Goal: Task Accomplishment & Management: Manage account settings

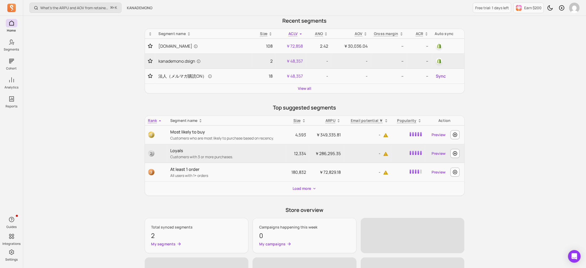
scroll to position [87, 0]
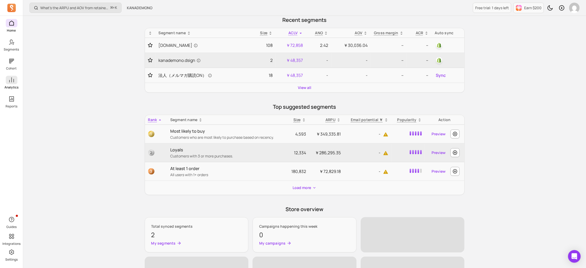
click at [11, 83] on icon at bounding box center [11, 80] width 6 height 6
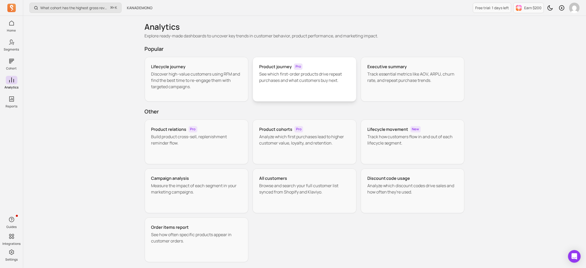
click at [295, 83] on p "See which first-order products drive repeat purchases and what customers buy ne…" at bounding box center [304, 77] width 91 height 13
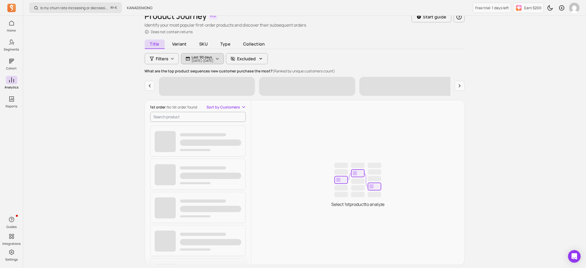
scroll to position [31, 0]
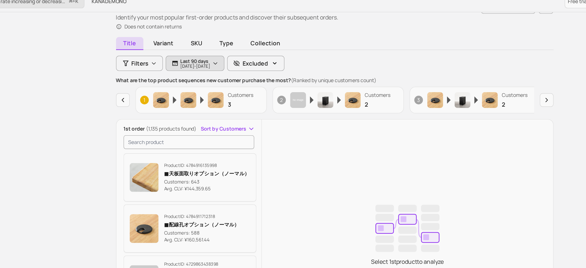
click at [224, 58] on button "Last 90 days 2025-06-03 - 2025-09-01" at bounding box center [202, 53] width 43 height 11
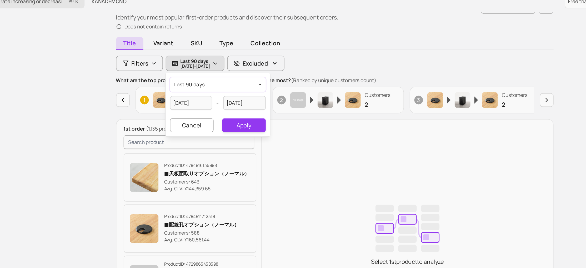
click at [219, 68] on button "last 90 days" at bounding box center [219, 68] width 70 height 11
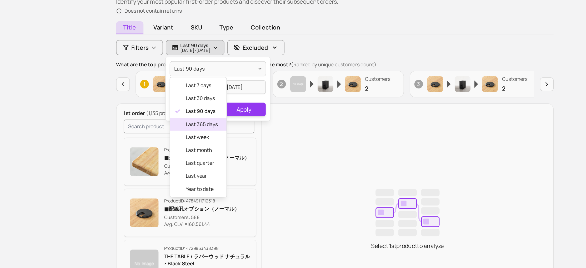
click at [211, 110] on span "last 365 days" at bounding box center [207, 109] width 23 height 5
type input "2024-09-01"
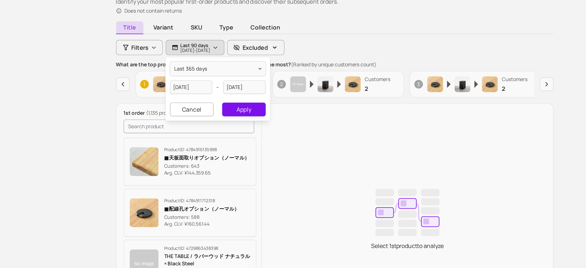
click at [246, 98] on button "Apply" at bounding box center [238, 98] width 32 height 10
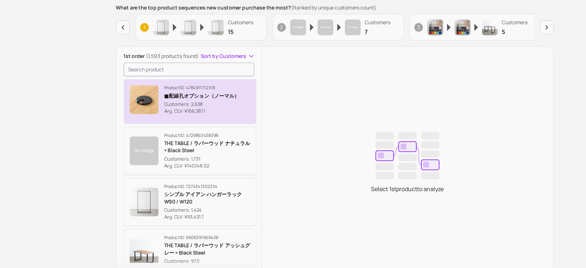
scroll to position [41, 0]
click at [216, 174] on p "Customers: 1,731" at bounding box center [211, 176] width 63 height 5
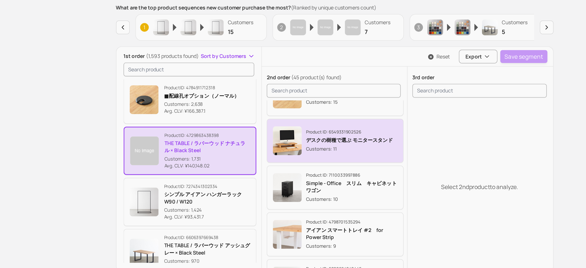
scroll to position [60, 0]
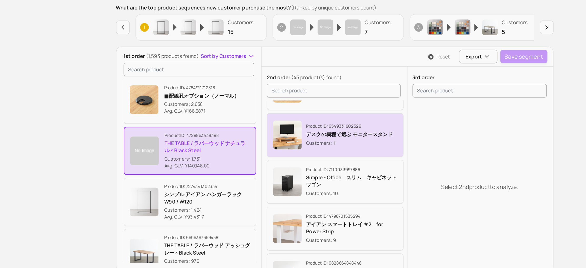
click at [302, 162] on p "Customers: 11" at bounding box center [315, 164] width 63 height 5
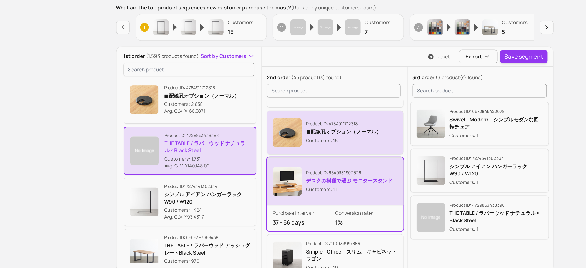
click at [306, 155] on p "■配線孔オプション（ノーマル）" at bounding box center [311, 156] width 55 height 5
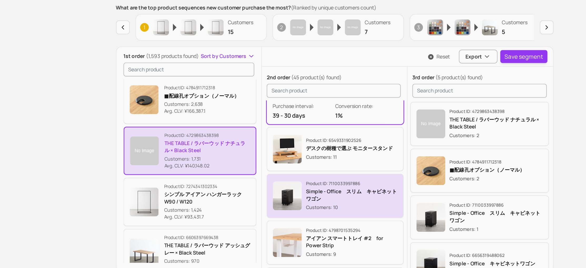
click at [296, 195] on p "Product ID: 7110033997886" at bounding box center [317, 194] width 67 height 4
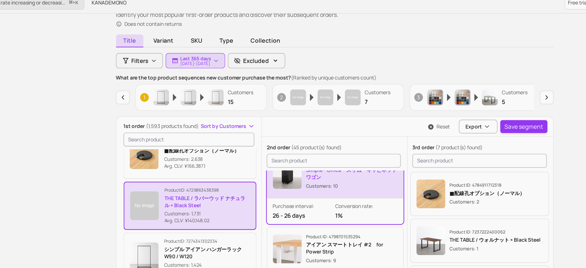
scroll to position [17, 0]
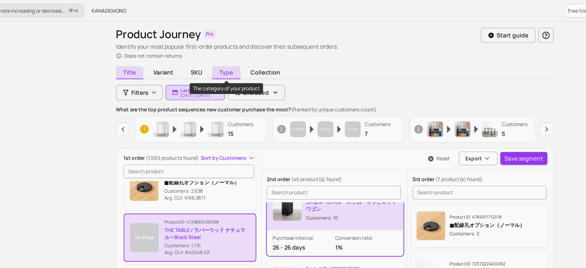
click at [227, 53] on span "Type" at bounding box center [225, 52] width 21 height 9
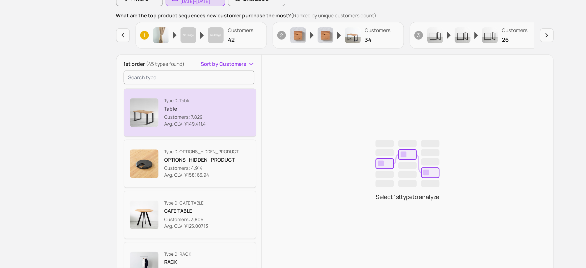
click at [217, 157] on button "Type ID: Table Table Customers: 7,829 Avg. CLV: ¥149,411.4" at bounding box center [198, 150] width 97 height 35
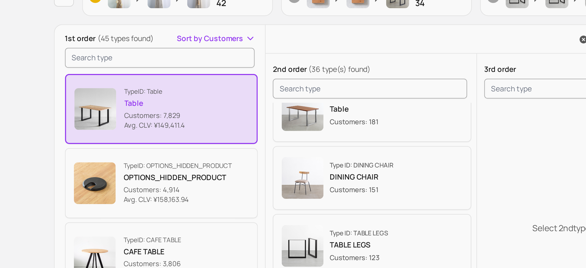
scroll to position [15, 0]
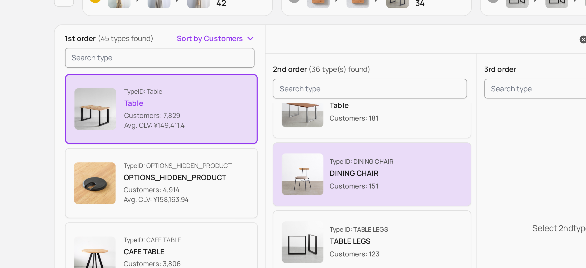
click at [269, 181] on img "button" at bounding box center [269, 183] width 21 height 21
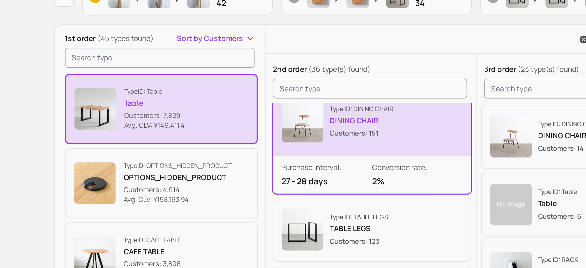
scroll to position [42, 0]
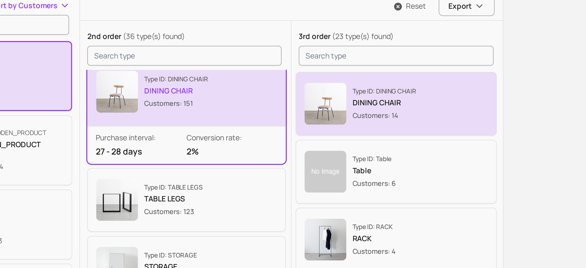
click at [404, 170] on p "Customers: 14" at bounding box center [405, 170] width 32 height 5
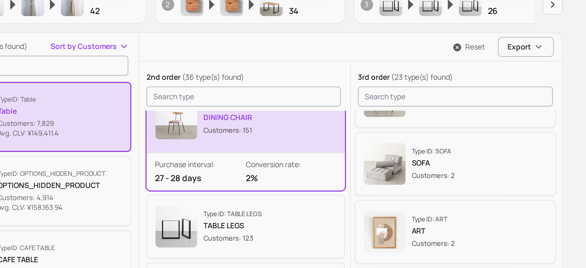
scroll to position [52, 0]
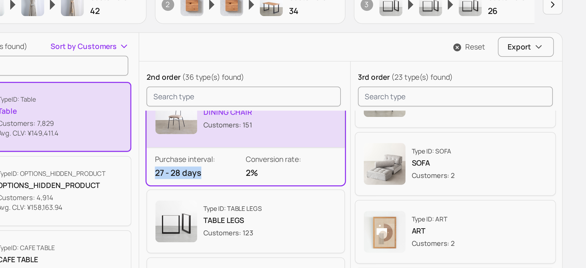
drag, startPoint x: 260, startPoint y: 178, endPoint x: 285, endPoint y: 178, distance: 25.5
click at [285, 178] on p "27 - 28 days" at bounding box center [282, 177] width 46 height 6
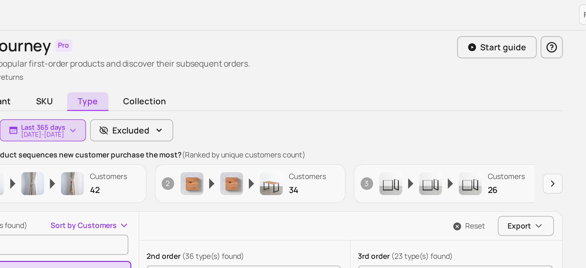
scroll to position [0, 0]
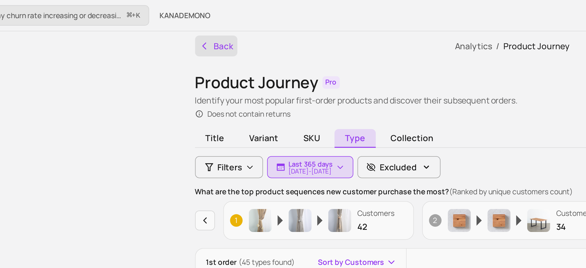
click at [149, 22] on icon "button" at bounding box center [149, 23] width 5 height 5
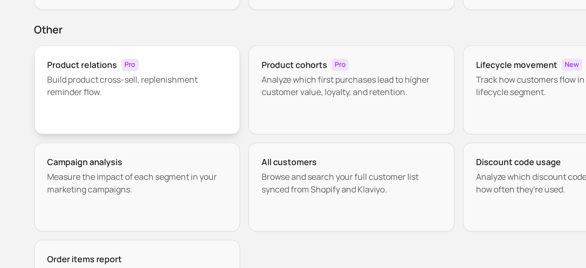
click at [202, 138] on p "Build product cross-sell, replenishment reminder flow." at bounding box center [196, 139] width 91 height 13
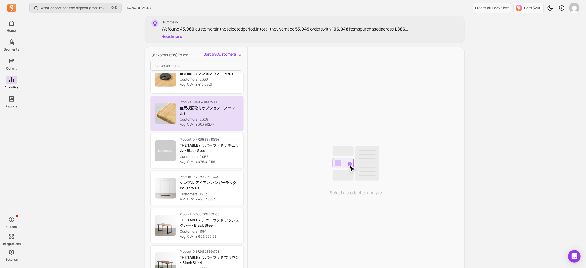
scroll to position [22, 0]
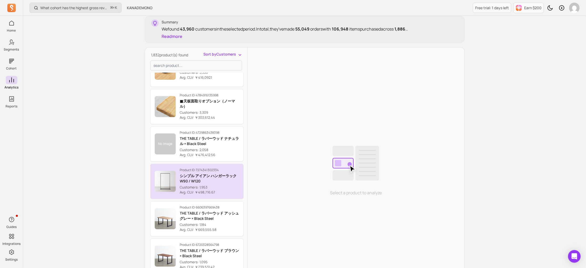
click at [202, 177] on p "シンプル アイアン ハンガーラック　W90 / W120" at bounding box center [209, 178] width 59 height 11
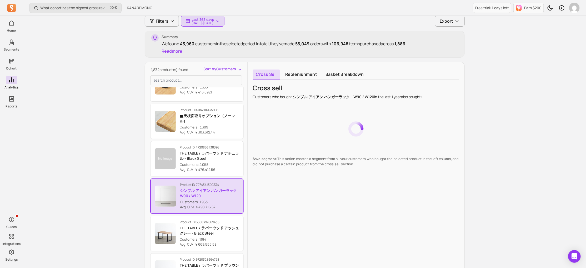
scroll to position [64, 0]
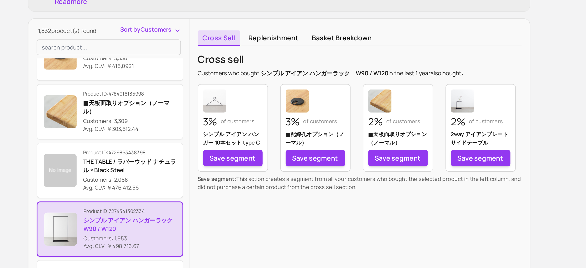
click at [338, 61] on link "Basket breakdown" at bounding box center [344, 61] width 45 height 10
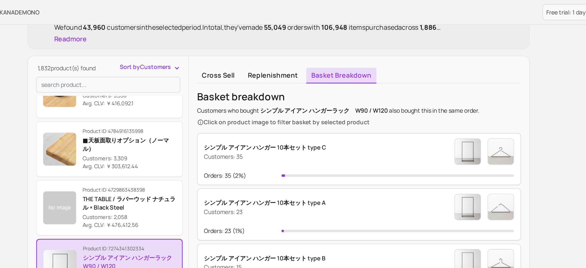
scroll to position [76, 0]
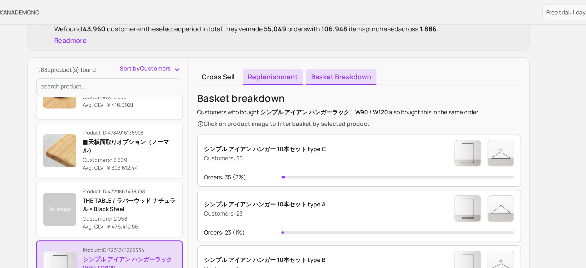
click at [306, 50] on link "Replenishment" at bounding box center [301, 49] width 38 height 10
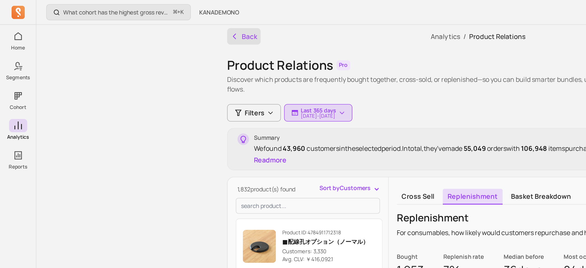
click at [145, 23] on button "Back" at bounding box center [156, 23] width 22 height 11
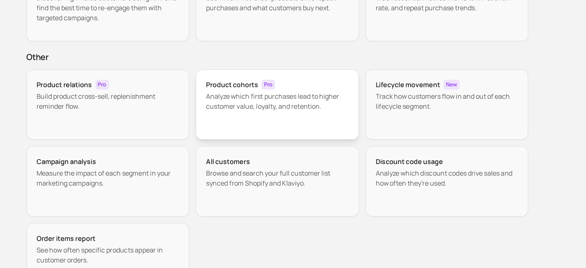
click at [298, 141] on p "Analyze which first purchases lead to higher customer value, loyalty, and reten…" at bounding box center [304, 139] width 91 height 13
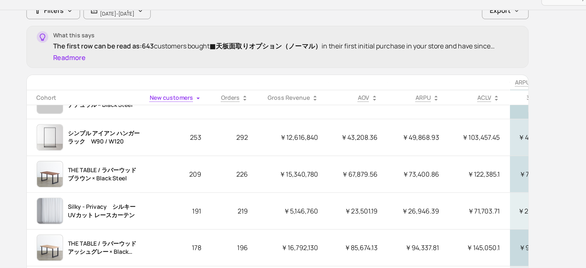
scroll to position [68, 0]
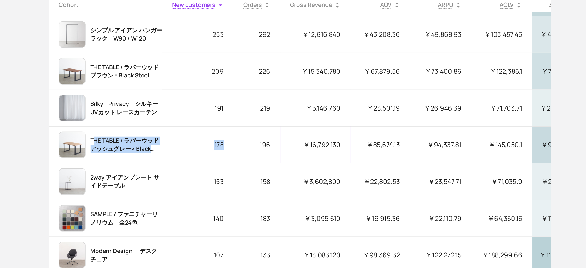
drag, startPoint x: 172, startPoint y: 157, endPoint x: 235, endPoint y: 166, distance: 63.0
click at [235, 166] on tr "THE TABLE / ラバーウッド アッシュグレー × Black Steel 178 196 ￥16,792,130 ￥85,674.13 ￥94,337…" at bounding box center [345, 160] width 401 height 23
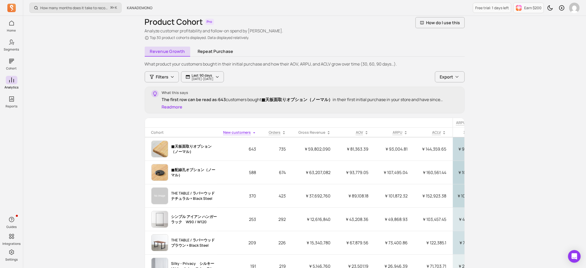
scroll to position [0, 0]
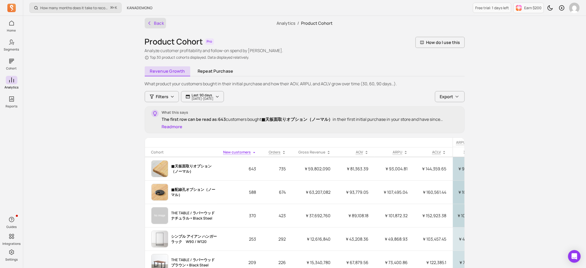
click at [148, 19] on button "Back" at bounding box center [156, 23] width 22 height 11
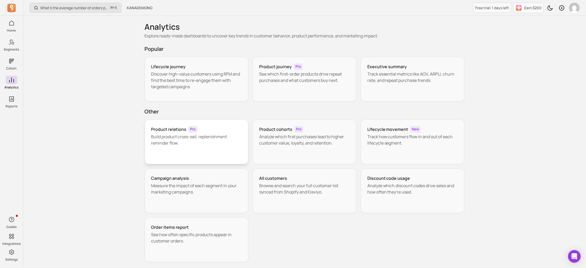
click at [194, 131] on span "Pro" at bounding box center [193, 129] width 9 height 6
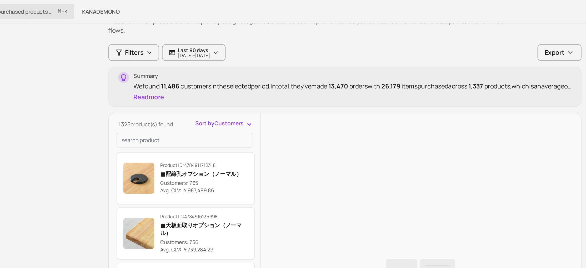
scroll to position [30, 0]
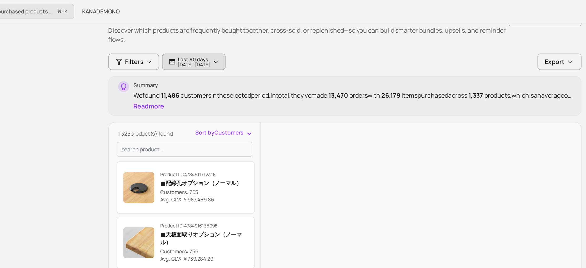
click at [211, 38] on p "Last 90 days" at bounding box center [203, 40] width 22 height 4
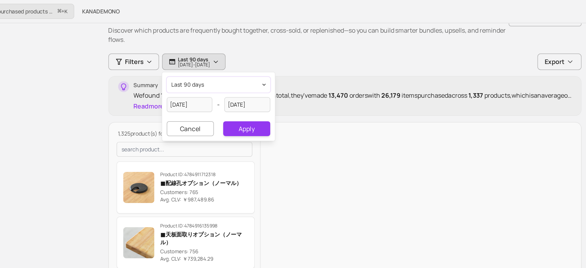
click at [218, 59] on button "last 90 days" at bounding box center [219, 57] width 70 height 11
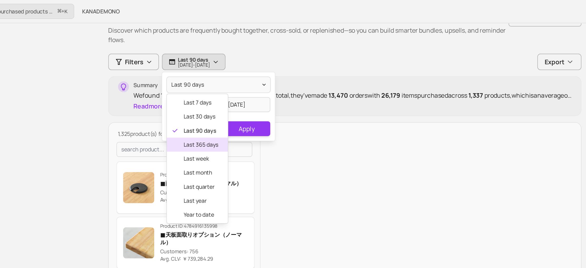
click at [213, 97] on span "last 365 days" at bounding box center [207, 97] width 23 height 5
type input "2024-09-01"
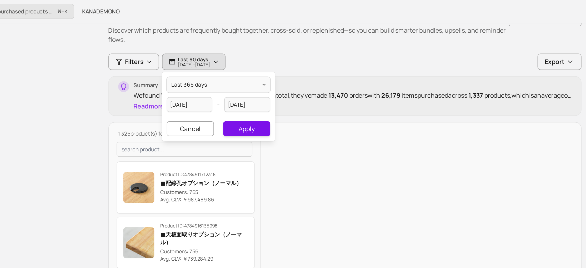
click at [240, 84] on button "Apply" at bounding box center [238, 87] width 32 height 10
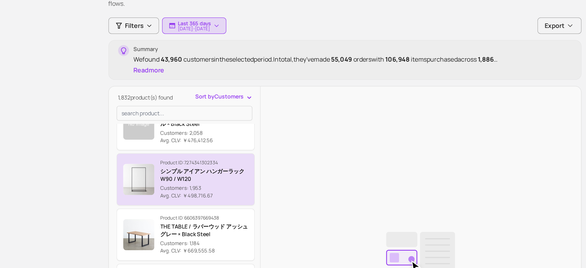
scroll to position [100, 0]
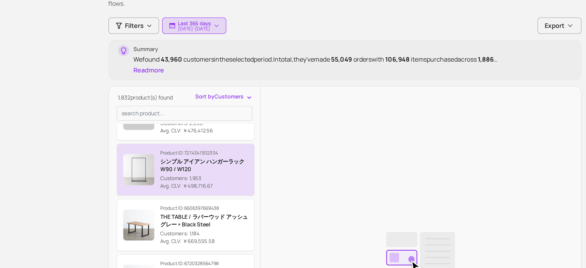
click at [218, 143] on p "Customers: 1,953" at bounding box center [209, 145] width 59 height 5
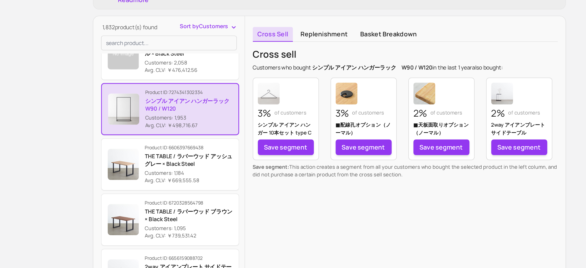
scroll to position [22, 0]
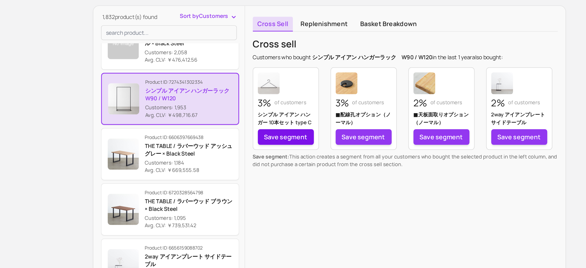
click at [270, 181] on link "Save segment" at bounding box center [275, 179] width 38 height 11
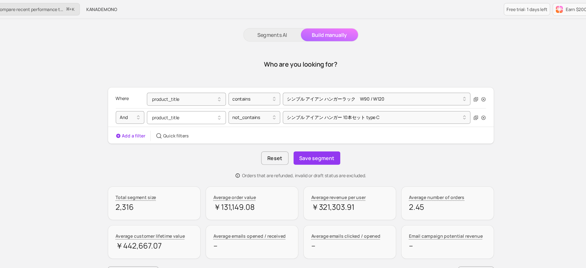
scroll to position [9, 0]
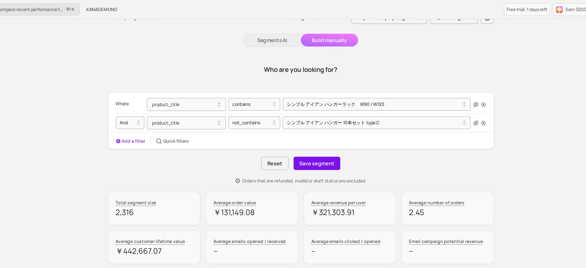
click at [313, 132] on button "Save segment" at bounding box center [318, 135] width 39 height 11
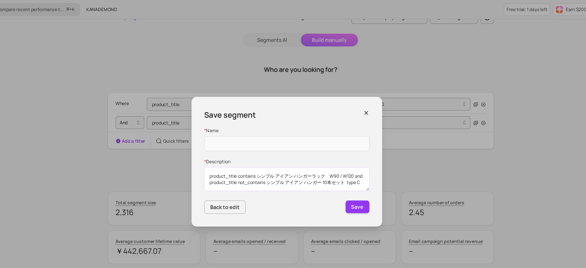
drag, startPoint x: 300, startPoint y: 145, endPoint x: 325, endPoint y: 145, distance: 25.8
click at [325, 145] on textarea "product_title contains シンプル アイアン ハンガーラック　W90 / W120 and product_title not_conta…" at bounding box center [293, 148] width 137 height 19
click at [289, 119] on input "Name" at bounding box center [293, 119] width 137 height 12
paste input "ハンガーラック"
type input "ハンガーラック クロスセル"
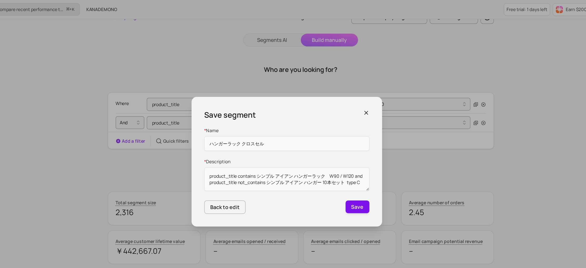
click at [348, 172] on button "Save" at bounding box center [352, 171] width 20 height 11
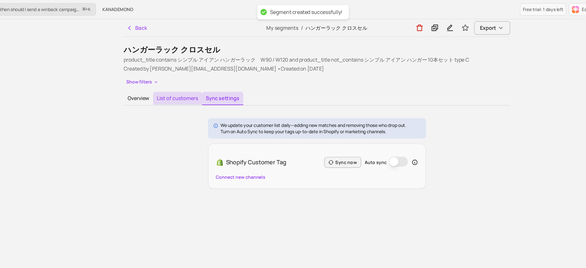
click at [196, 76] on button "List of customers" at bounding box center [189, 81] width 41 height 11
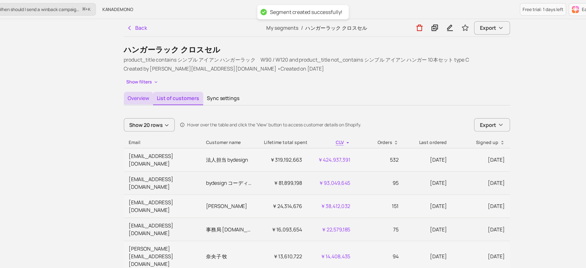
click at [165, 82] on button "Overview" at bounding box center [157, 81] width 24 height 11
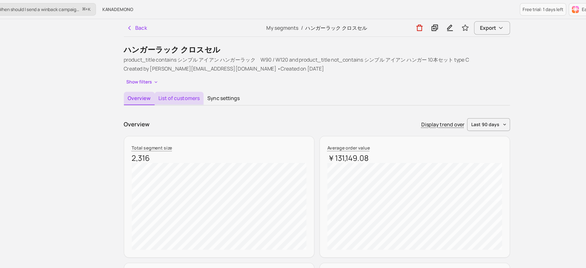
click at [183, 77] on button "List of customers" at bounding box center [190, 81] width 41 height 11
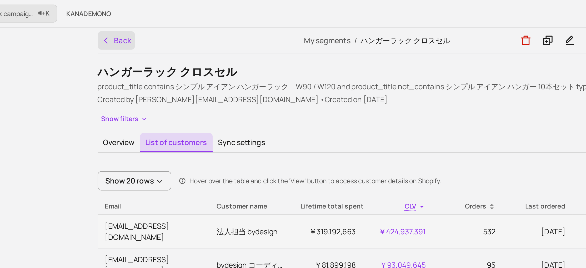
click at [148, 24] on icon "button" at bounding box center [149, 23] width 5 height 5
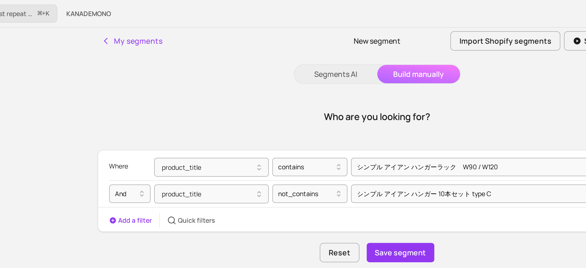
scroll to position [9, 0]
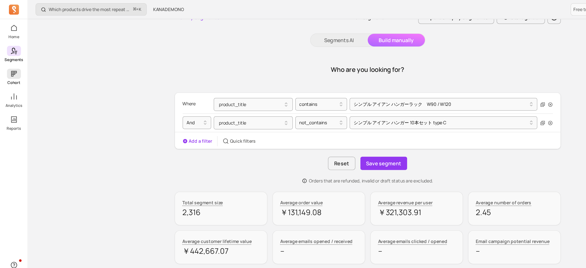
click at [12, 64] on icon at bounding box center [11, 61] width 6 height 6
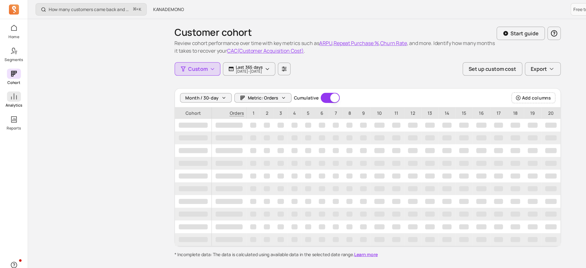
click at [11, 77] on span at bounding box center [12, 80] width 12 height 8
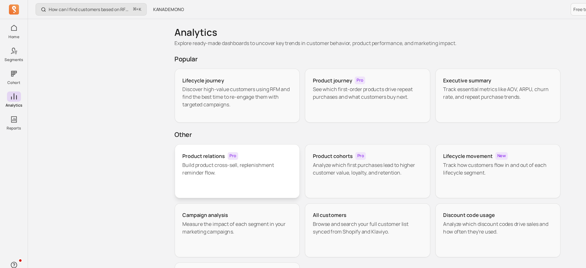
click at [204, 155] on div "Product relations Pro Build product cross-sell, replenishment reminder flow." at bounding box center [197, 141] width 104 height 45
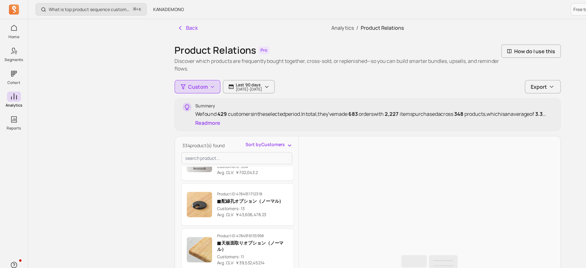
scroll to position [21, 0]
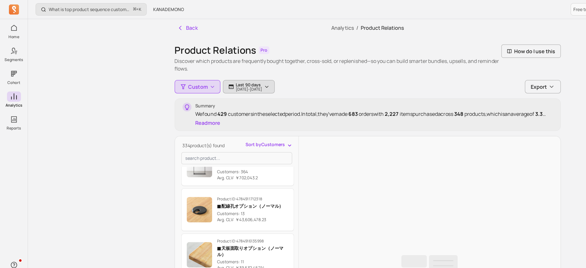
click at [215, 74] on p "2025-06-03 - 2025-09-01" at bounding box center [206, 73] width 22 height 3
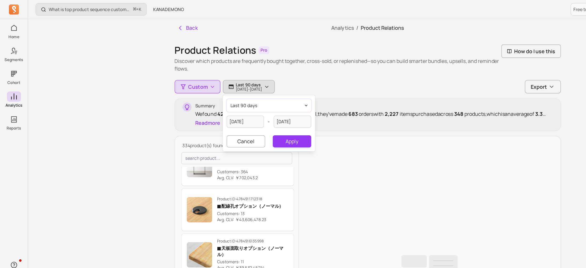
click at [213, 87] on button "last 90 days" at bounding box center [223, 87] width 70 height 11
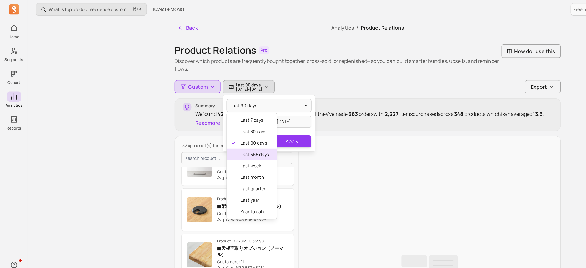
click at [213, 130] on div "last 365 days" at bounding box center [208, 127] width 41 height 9
type input "2024-09-01"
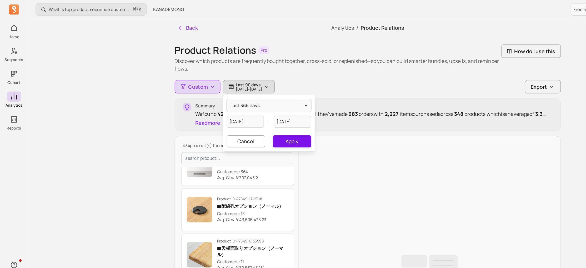
click at [233, 119] on button "Apply" at bounding box center [242, 117] width 32 height 10
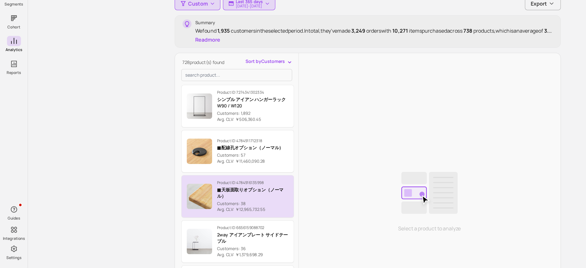
scroll to position [23, 0]
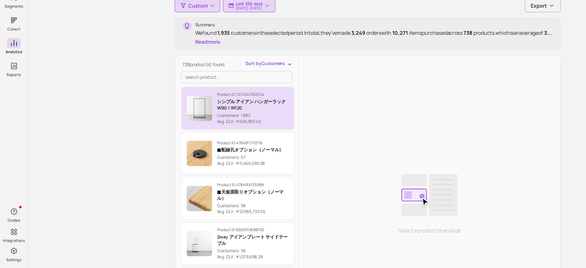
click at [221, 142] on p "Avg. CLV: ￥506,360.45" at bounding box center [209, 144] width 59 height 5
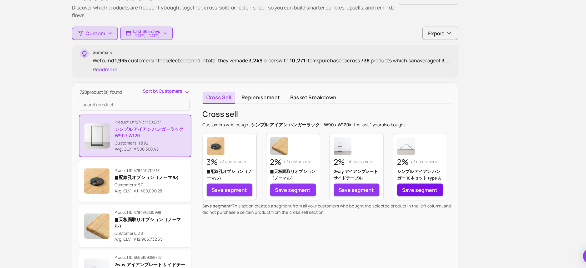
click at [436, 201] on link "Save segment" at bounding box center [433, 201] width 38 height 11
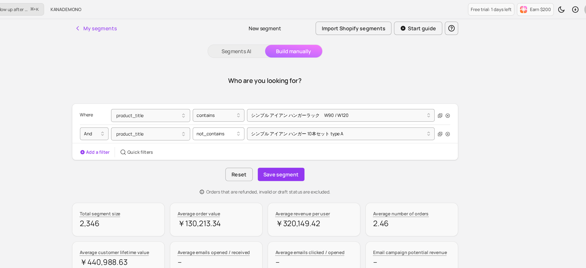
click at [253, 112] on div at bounding box center [264, 111] width 32 height 6
click at [310, 107] on div "シンプル アイアン ハンガー 10本セット type A" at bounding box center [365, 111] width 150 height 8
click at [269, 110] on div at bounding box center [264, 111] width 32 height 6
click at [291, 115] on div "シンプル アイアン ハンガー 10本セット type A" at bounding box center [368, 110] width 156 height 11
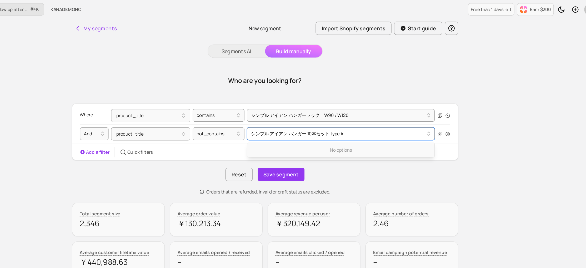
click at [302, 108] on div at bounding box center [365, 111] width 145 height 6
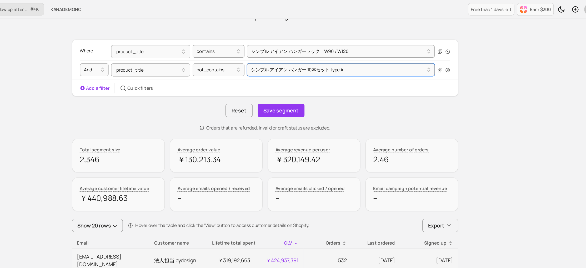
scroll to position [51, 0]
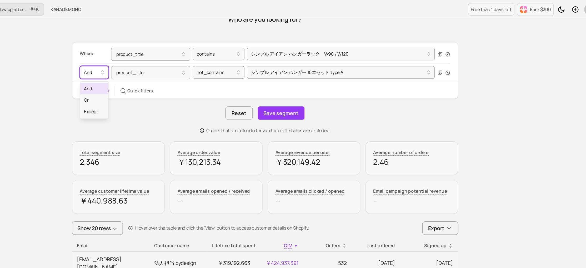
click at [167, 63] on div "And" at bounding box center [161, 60] width 18 height 8
click at [162, 85] on div "Or" at bounding box center [163, 82] width 23 height 9
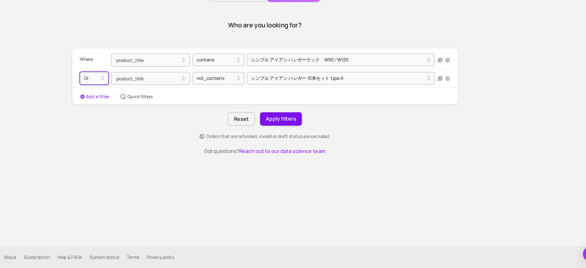
click at [322, 143] on button "Apply filters" at bounding box center [317, 144] width 35 height 11
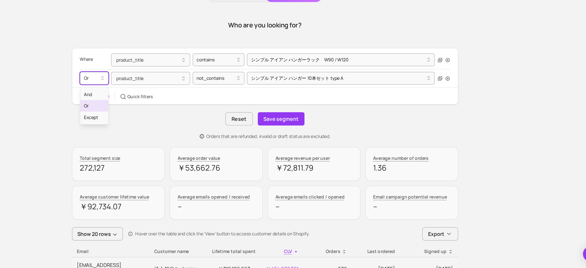
click at [166, 112] on div at bounding box center [161, 111] width 13 height 6
click at [166, 124] on div "And" at bounding box center [163, 123] width 23 height 9
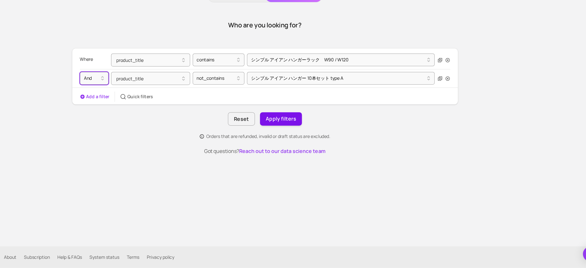
click at [307, 142] on button "Apply filters" at bounding box center [317, 144] width 35 height 11
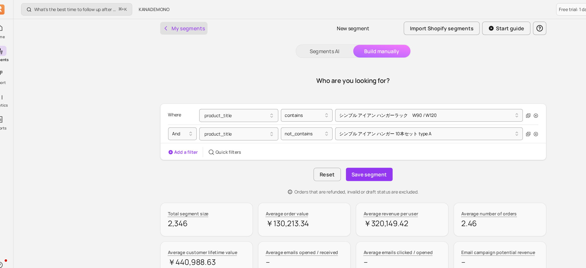
click at [152, 22] on button "My segments" at bounding box center [164, 23] width 39 height 11
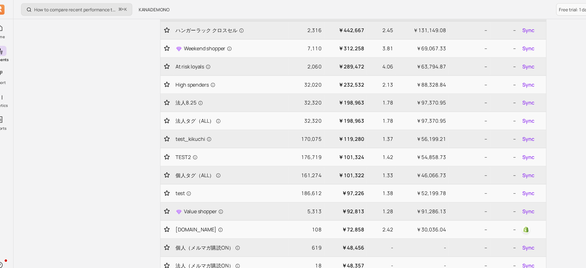
scroll to position [73, 0]
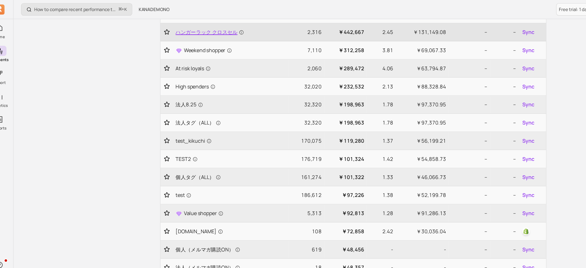
click at [193, 23] on span "ハンガーラック クロスセル" at bounding box center [186, 26] width 57 height 6
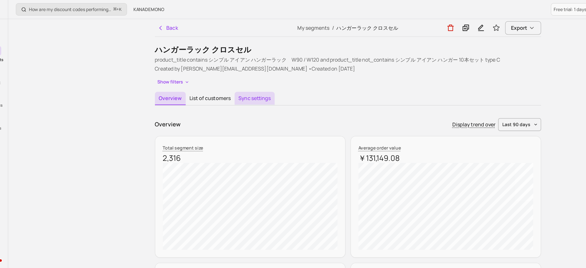
click at [224, 82] on button "Sync settings" at bounding box center [227, 81] width 33 height 11
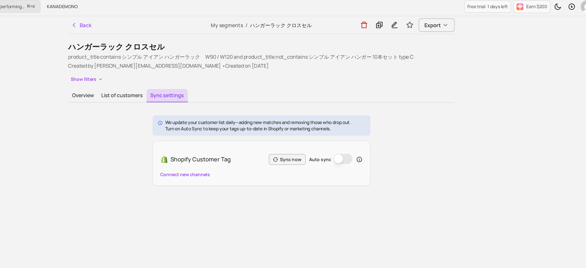
click at [185, 39] on h1 "ハンガーラック クロスセル" at bounding box center [305, 41] width 320 height 8
click at [202, 49] on p "product_title contains シンプル アイアン ハンガーラック　W90 / W120 and product_title not_conta…" at bounding box center [305, 49] width 320 height 6
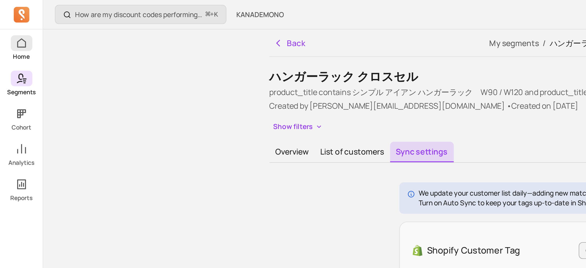
click at [11, 20] on icon at bounding box center [11, 23] width 6 height 6
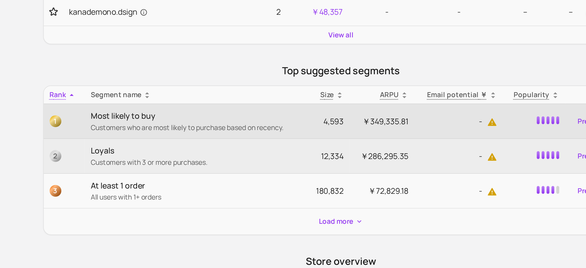
scroll to position [32, 0]
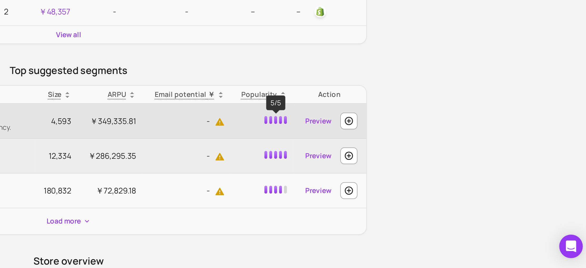
click at [419, 189] on span at bounding box center [419, 188] width 2 height 4
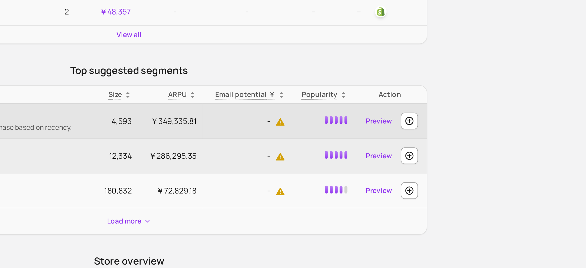
click at [331, 187] on span "￥349,335.81" at bounding box center [328, 189] width 25 height 6
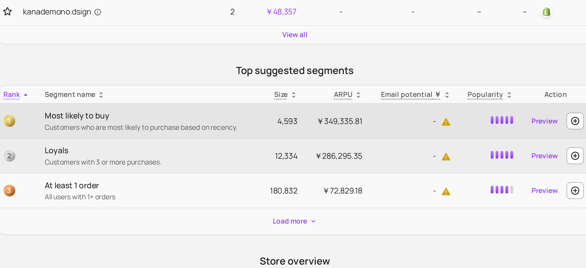
click at [202, 188] on p "Most likely to buy" at bounding box center [226, 186] width 113 height 6
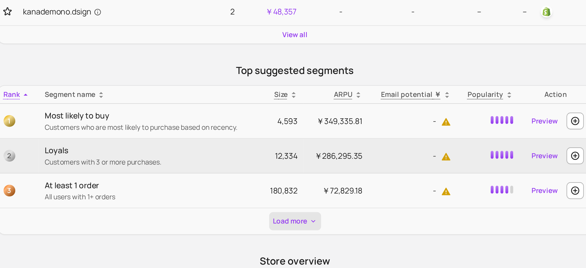
click at [305, 243] on button "Load more" at bounding box center [305, 243] width 28 height 10
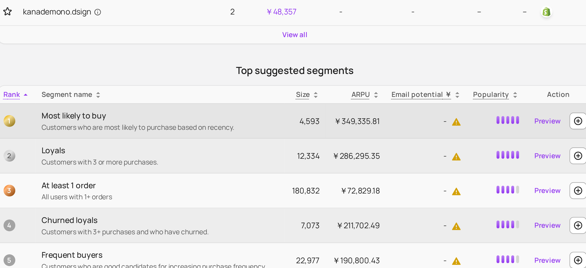
click at [180, 188] on p "Most likely to buy" at bounding box center [231, 186] width 127 height 6
click at [154, 185] on td "1" at bounding box center [155, 189] width 21 height 19
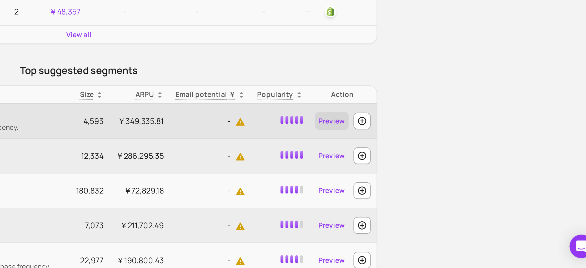
click at [438, 188] on link "Preview" at bounding box center [440, 188] width 18 height 9
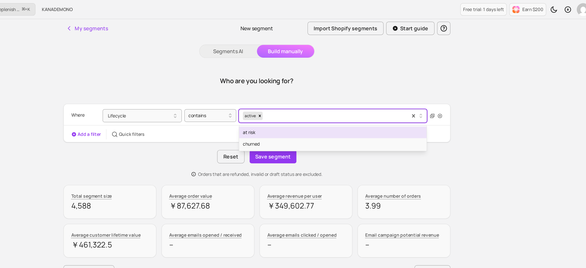
click at [300, 95] on div "active" at bounding box center [299, 95] width 12 height 7
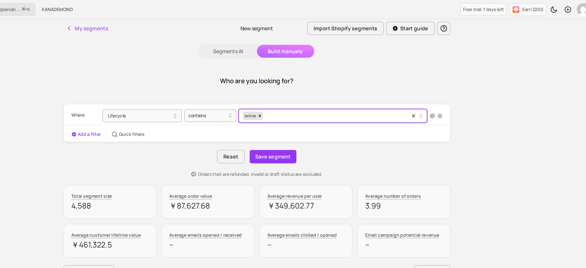
click at [300, 95] on div "active" at bounding box center [299, 95] width 12 height 7
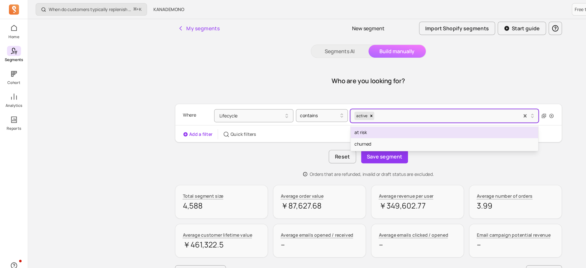
click at [15, 43] on span at bounding box center [12, 42] width 12 height 8
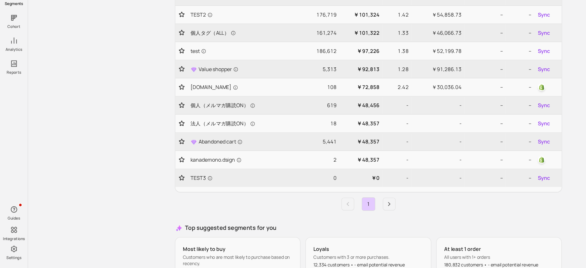
scroll to position [203, 0]
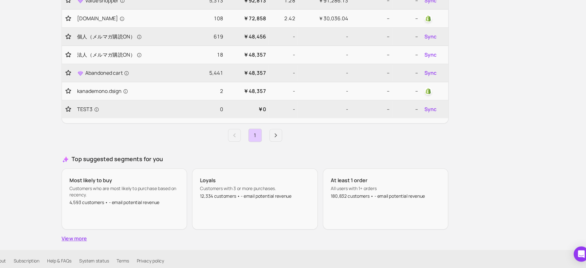
click at [152, 243] on link "View more" at bounding box center [305, 243] width 320 height 6
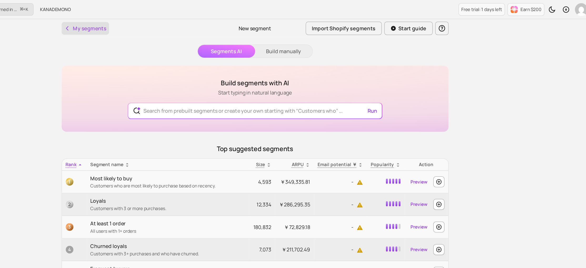
click at [151, 26] on icon "button" at bounding box center [149, 23] width 5 height 5
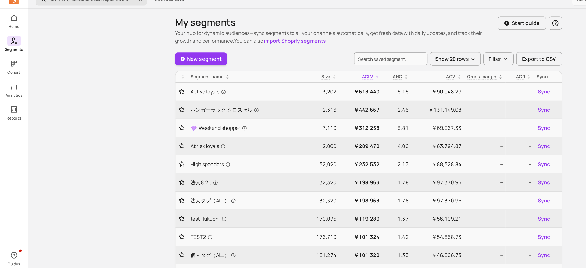
click at [13, 42] on icon at bounding box center [11, 42] width 6 height 6
click at [16, 25] on span at bounding box center [12, 23] width 12 height 8
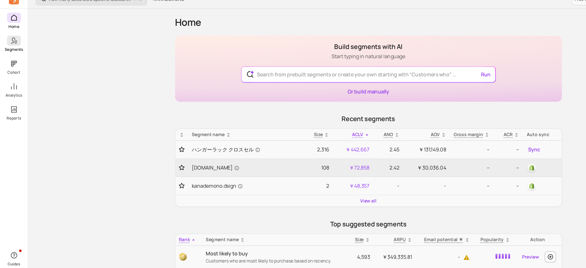
click at [17, 45] on link "Segments" at bounding box center [11, 45] width 23 height 14
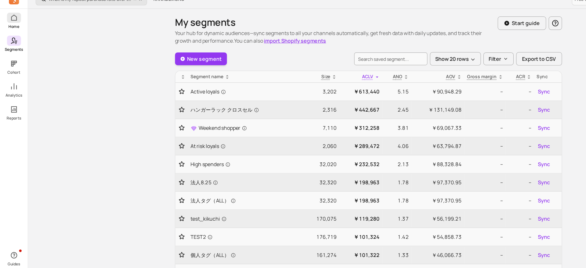
click at [13, 26] on span at bounding box center [12, 23] width 12 height 8
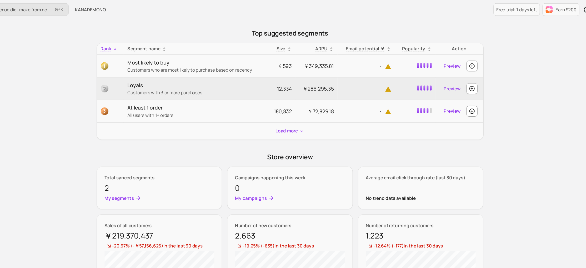
scroll to position [162, 0]
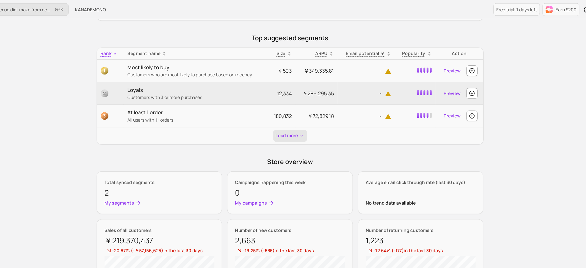
click at [308, 111] on button "Load more" at bounding box center [305, 112] width 28 height 10
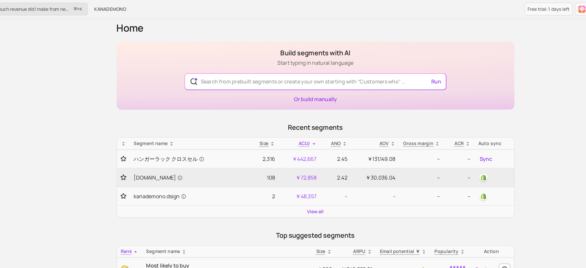
scroll to position [0, 0]
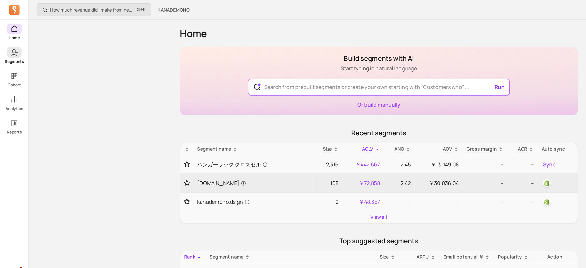
click at [13, 49] on p "Segments" at bounding box center [11, 49] width 15 height 4
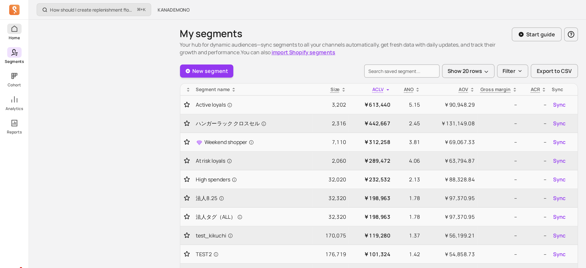
click at [14, 28] on link "Home" at bounding box center [11, 26] width 23 height 14
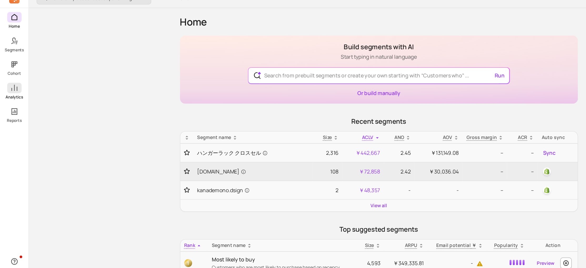
click at [13, 86] on p "Analytics" at bounding box center [11, 87] width 14 height 4
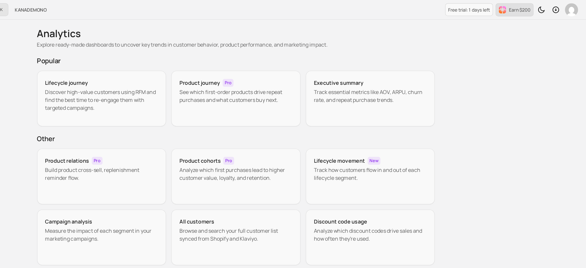
click at [533, 8] on p "Earn $200" at bounding box center [532, 7] width 17 height 5
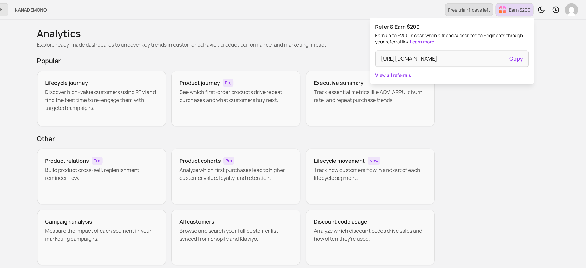
click at [504, 10] on p "Free trial: 1 days left" at bounding box center [492, 7] width 34 height 5
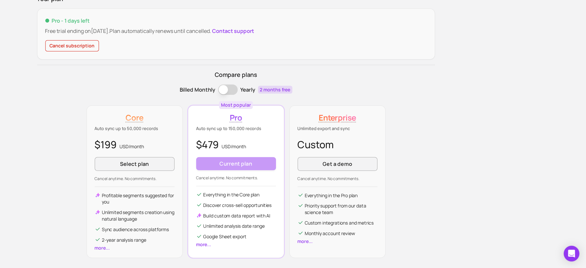
scroll to position [12, 0]
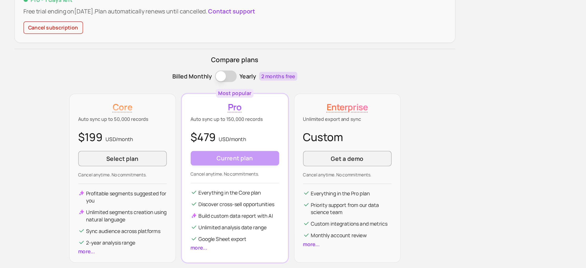
click at [298, 149] on p "Auto sync up to 150,000 records" at bounding box center [305, 148] width 64 height 5
click at [294, 149] on p "Auto sync up to 150,000 records" at bounding box center [305, 148] width 64 height 5
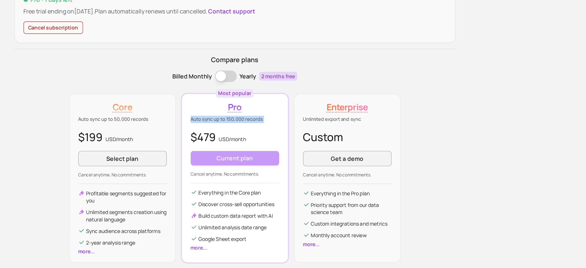
click at [294, 149] on p "Auto sync up to 150,000 records" at bounding box center [305, 148] width 64 height 5
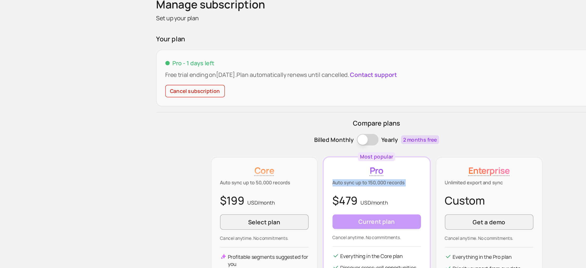
scroll to position [0, 0]
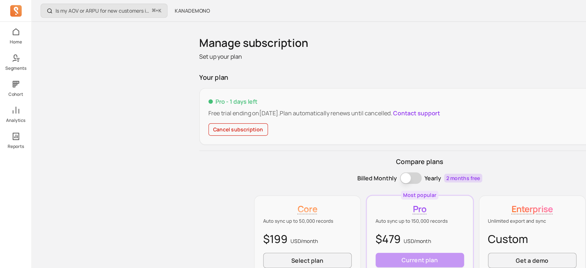
click at [11, 54] on div "Home Segments Cohort Analytics Reports" at bounding box center [11, 63] width 23 height 89
click at [14, 46] on link "Segments" at bounding box center [11, 45] width 23 height 14
